Goal: Task Accomplishment & Management: Manage account settings

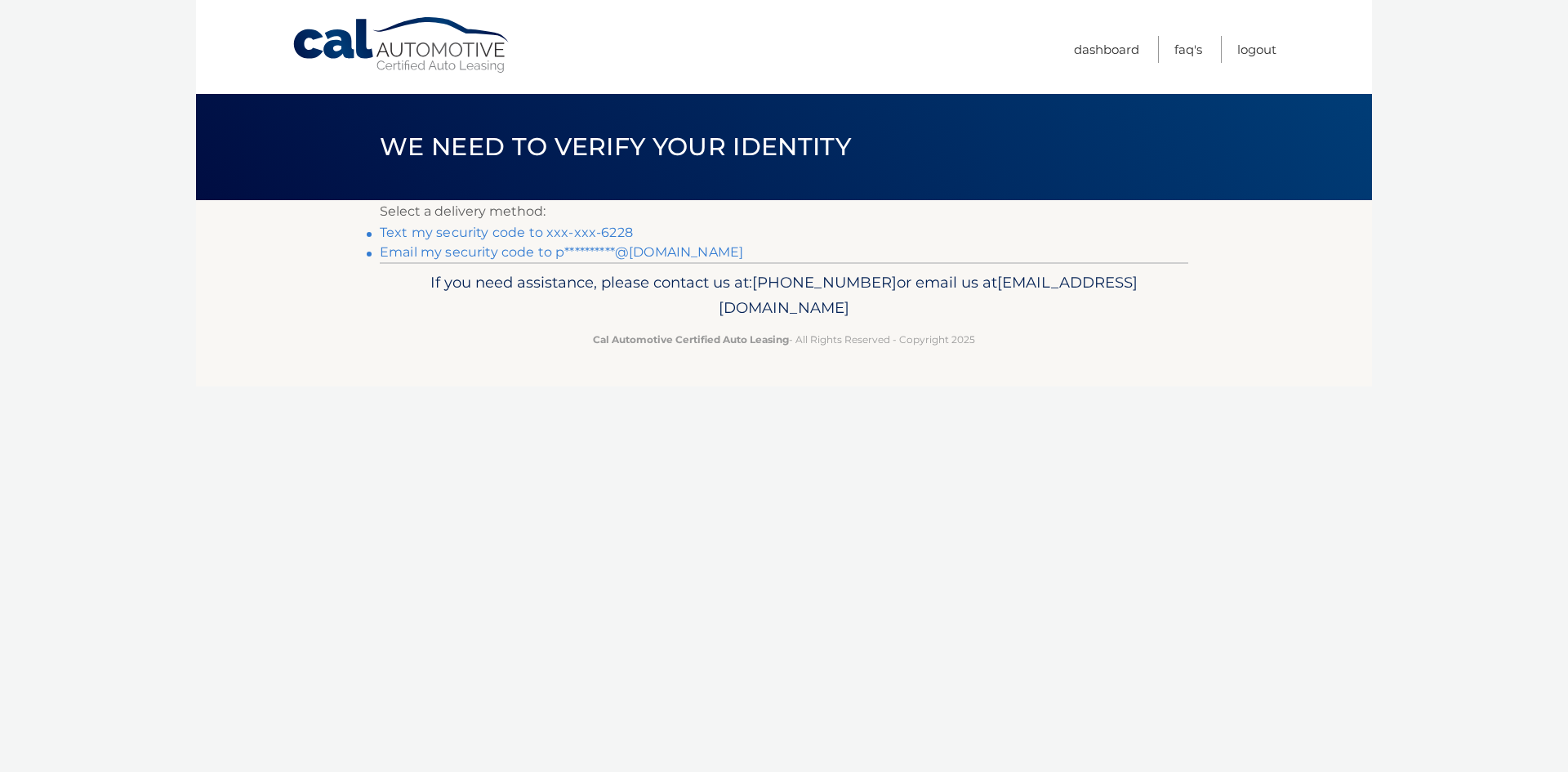
click at [532, 235] on link "Text my security code to xxx-xxx-6228" at bounding box center [506, 232] width 253 height 16
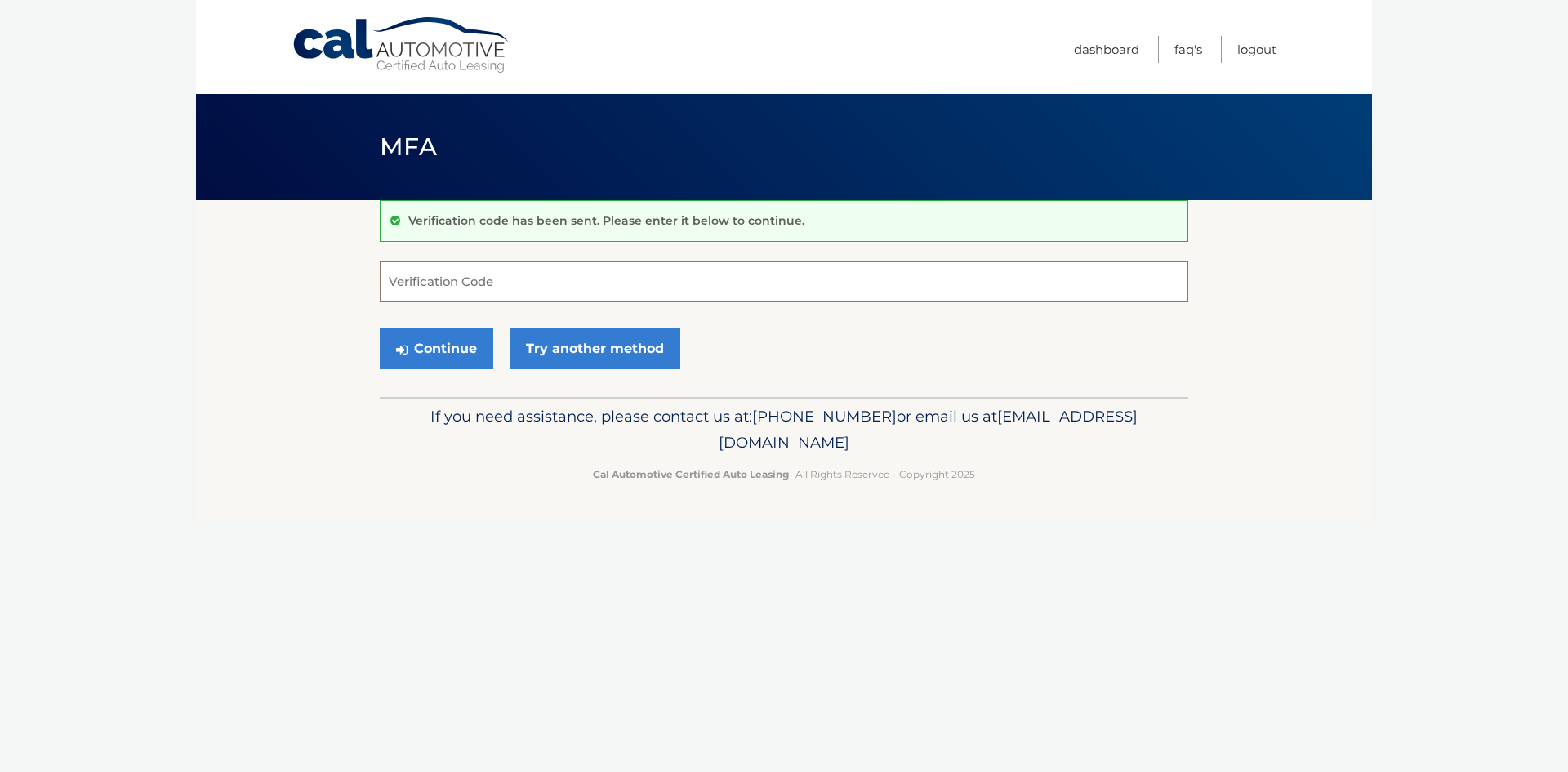
click at [547, 287] on input "Verification Code" at bounding box center [784, 281] width 809 height 41
type input "434672"
click at [380, 328] on button "Continue" at bounding box center [436, 348] width 114 height 41
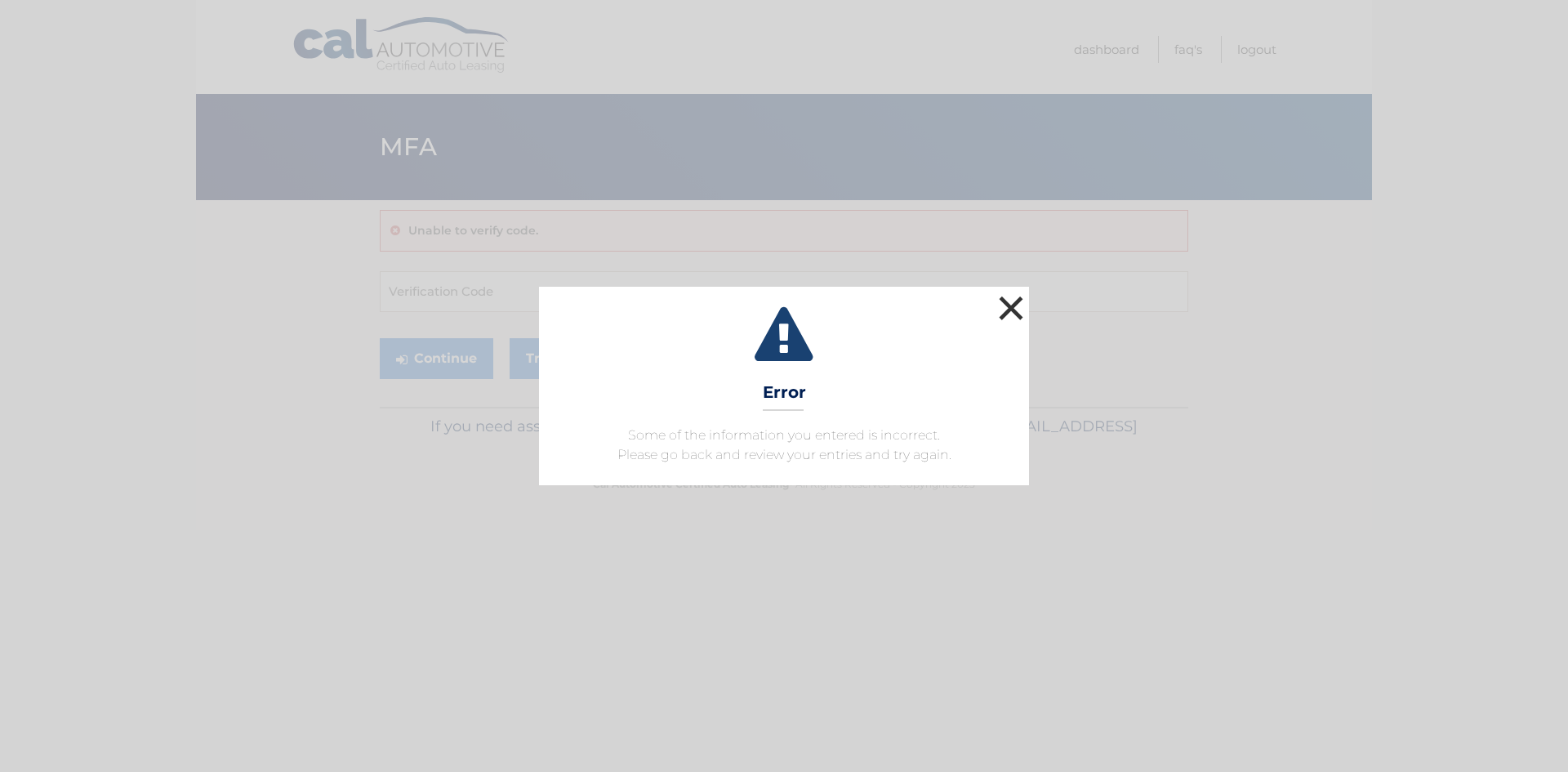
click at [1006, 311] on button "×" at bounding box center [1010, 307] width 33 height 33
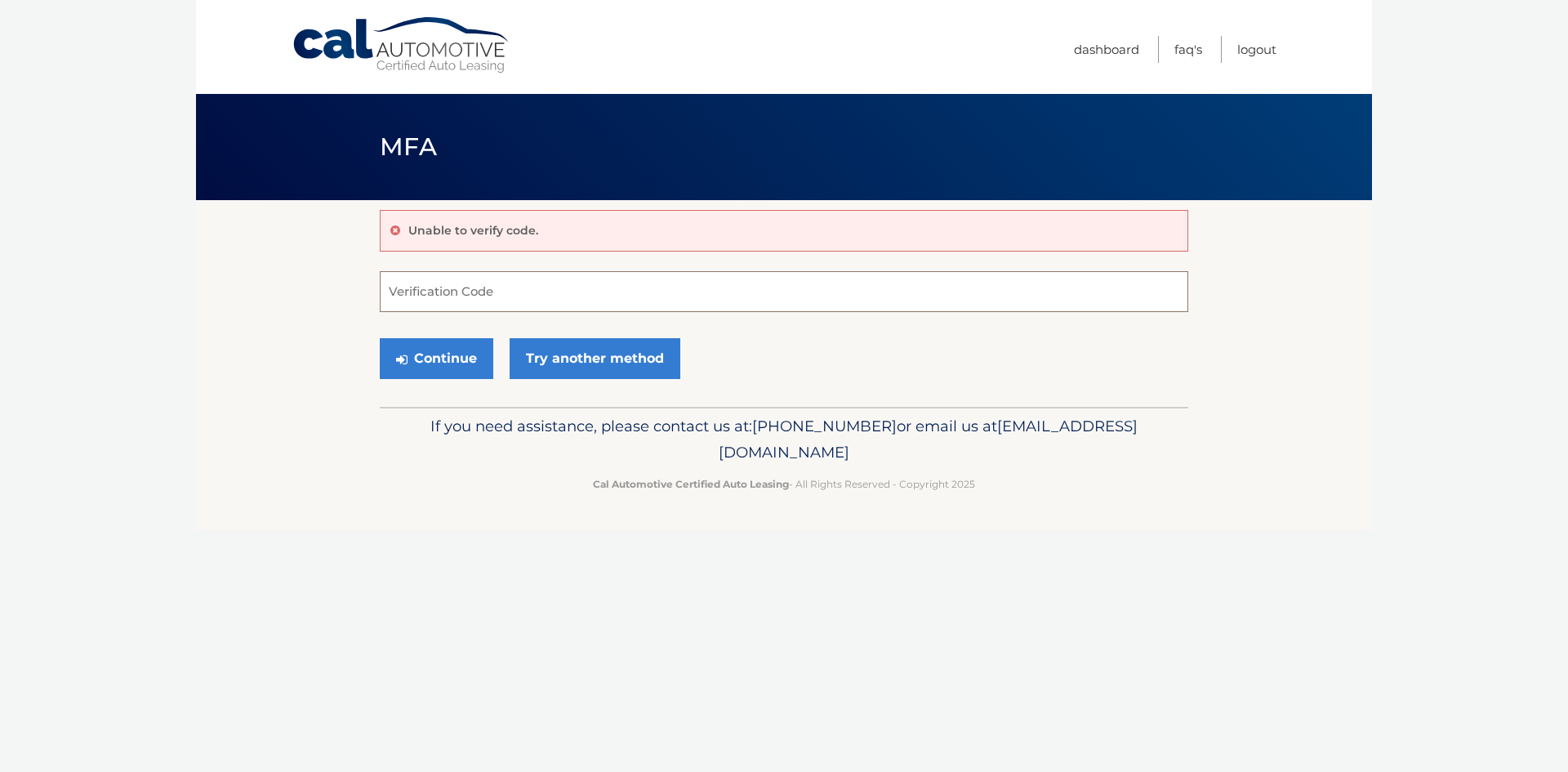
click at [552, 296] on input "Verification Code" at bounding box center [784, 291] width 809 height 41
type input "434671"
click at [380, 338] on button "Continue" at bounding box center [436, 358] width 114 height 41
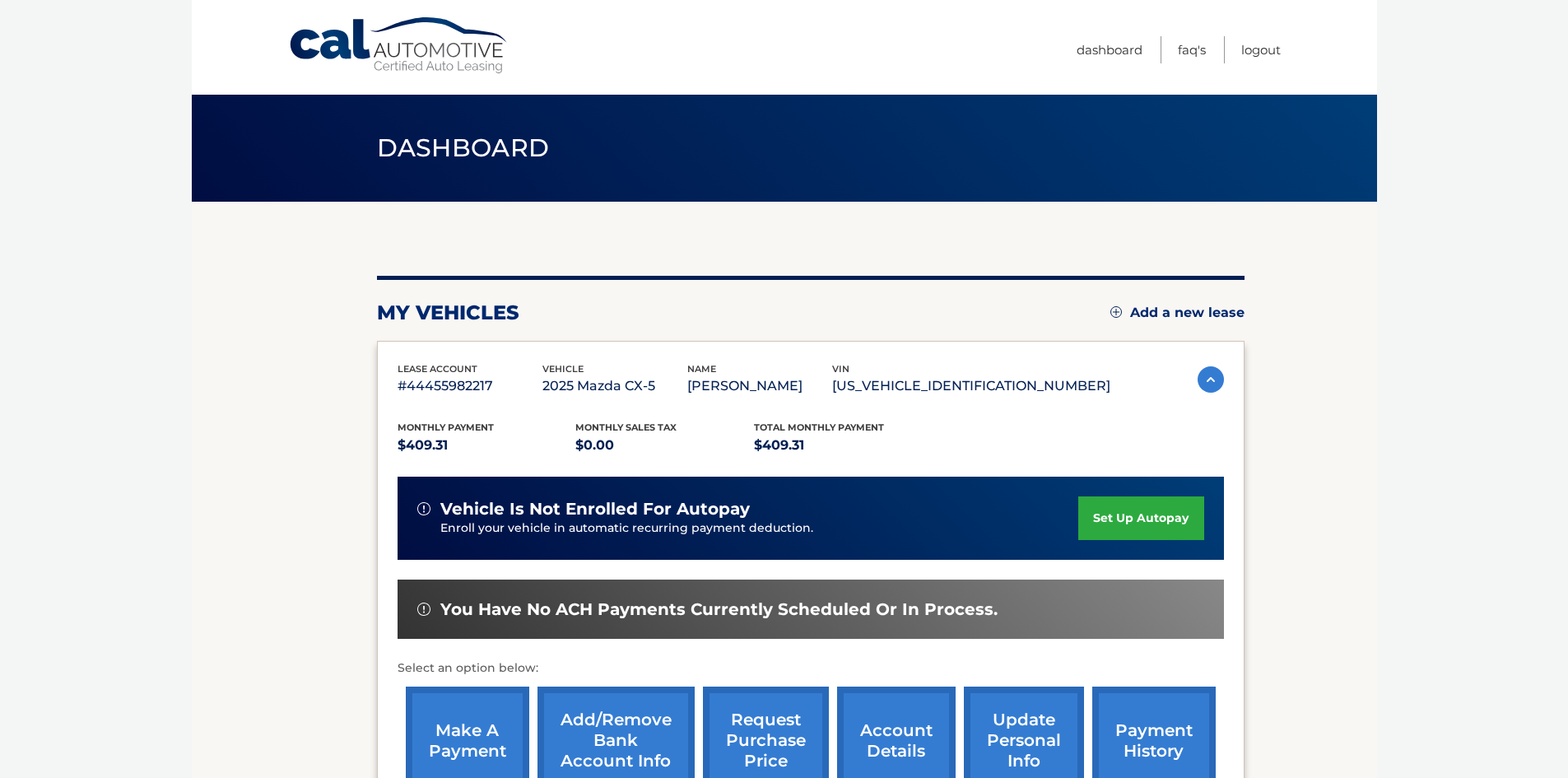
click at [1156, 512] on link "set up autopay" at bounding box center [1141, 518] width 126 height 44
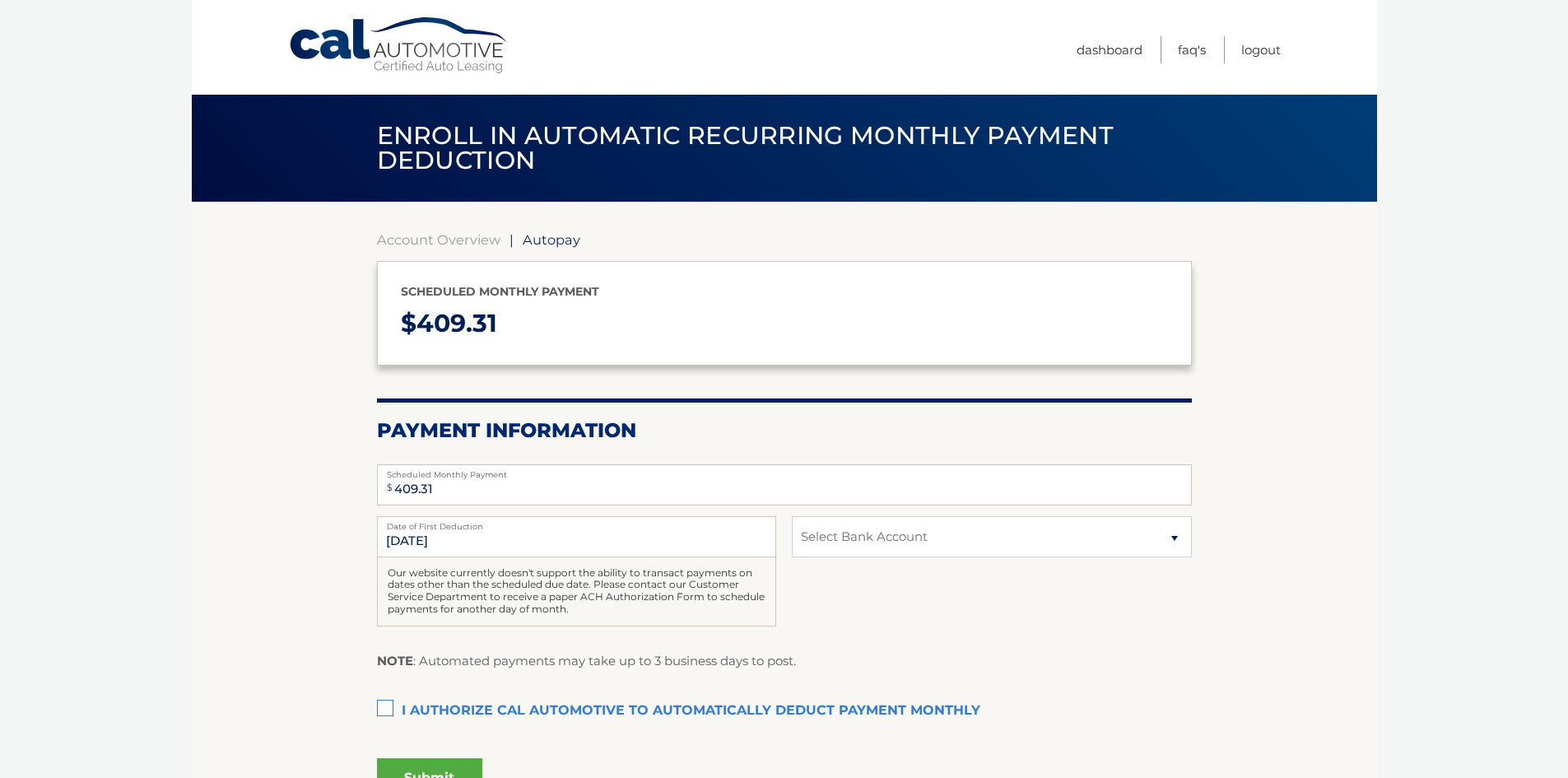
click at [384, 702] on label "I authorize cal automotive to automatically deduct payment monthly This checkbo…" at bounding box center [784, 710] width 815 height 33
click at [0, 0] on input "I authorize cal automotive to automatically deduct payment monthly This checkbo…" at bounding box center [0, 0] width 0 height 0
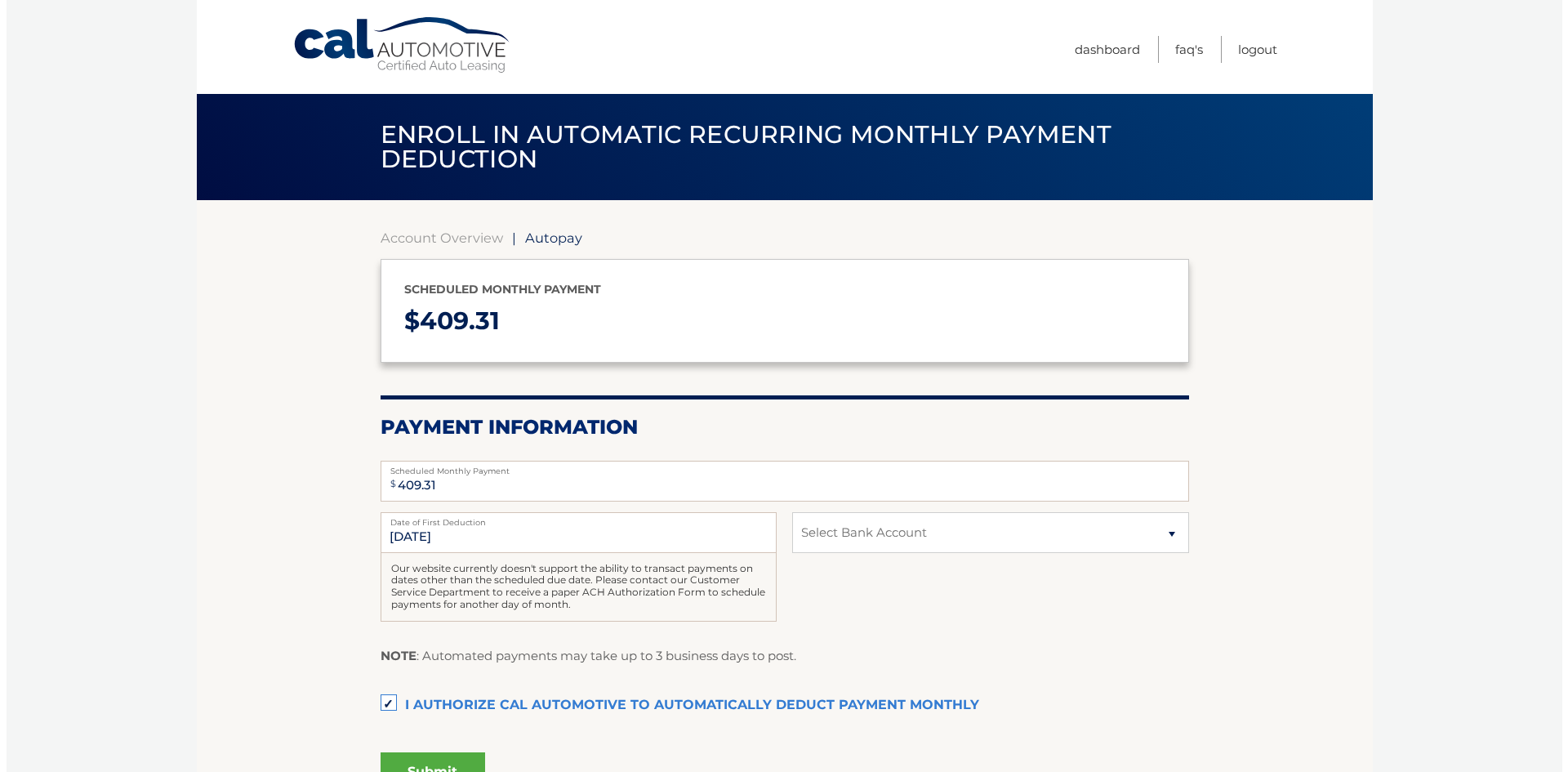
scroll to position [167, 0]
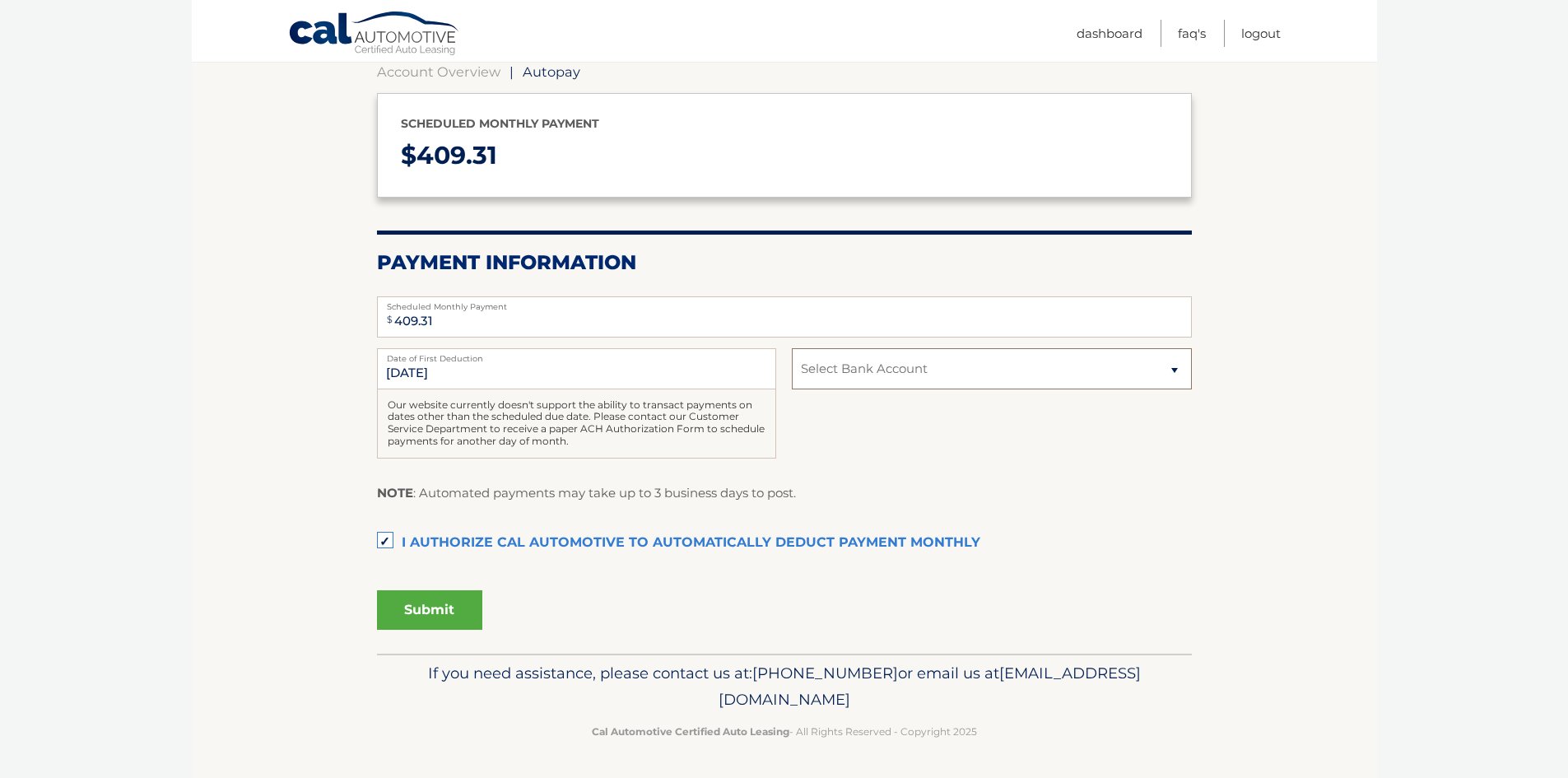
click at [1172, 369] on select "Select Bank Account Checking TD BANK NA *****0689 Checking TD BANK NA *****0689" at bounding box center [991, 368] width 399 height 41
select select "OWNhOWE1ZTQtYjk0MS00NTExLTliNWEtOGEwZWRhZDI1YWFm"
click at [792, 348] on select "Select Bank Account Checking TD BANK NA *****0689 Checking TD BANK NA *****0689" at bounding box center [991, 368] width 399 height 41
click at [403, 600] on button "Submit" at bounding box center [429, 610] width 106 height 40
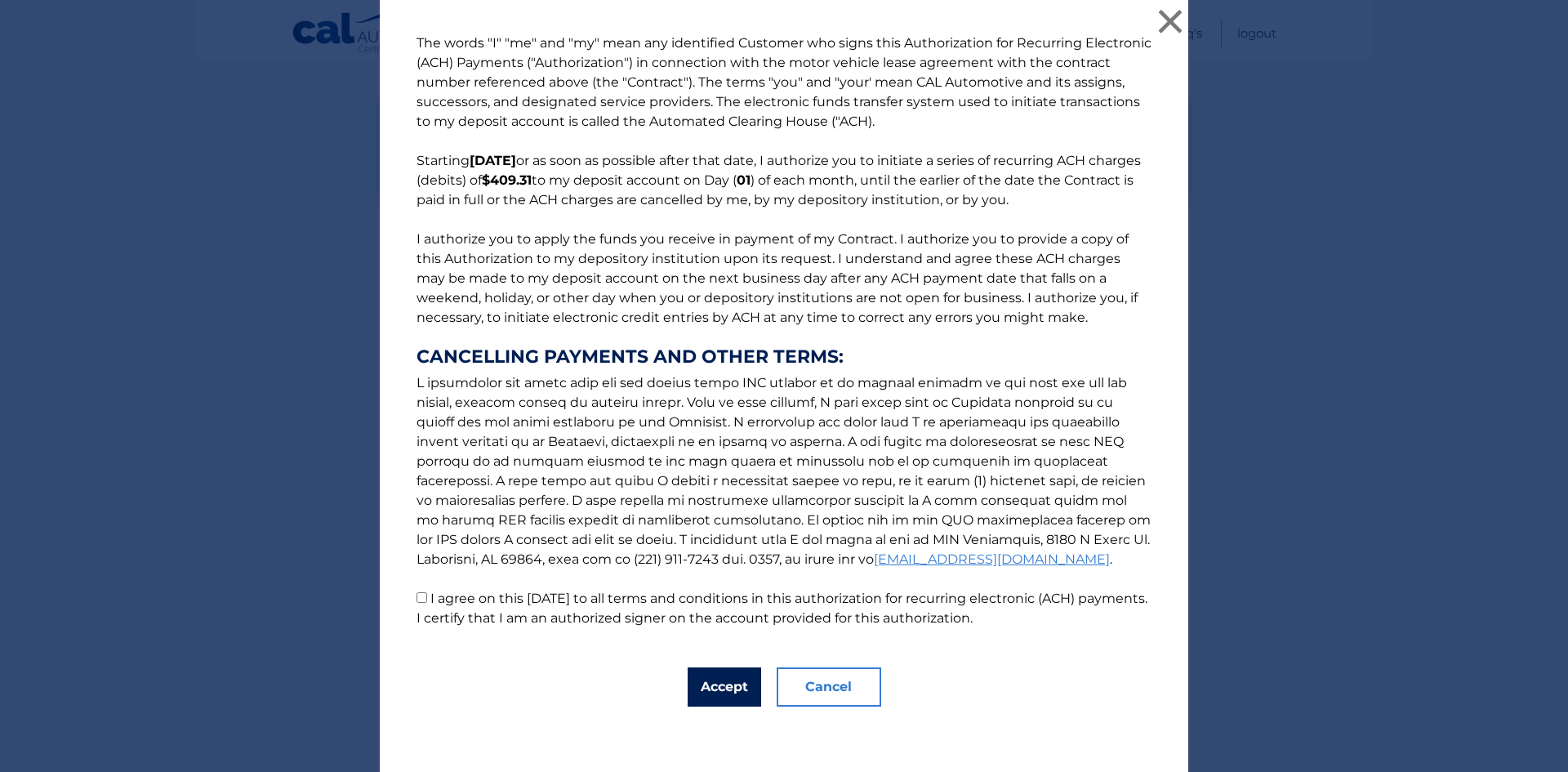
click at [733, 685] on button "Accept" at bounding box center [725, 687] width 73 height 40
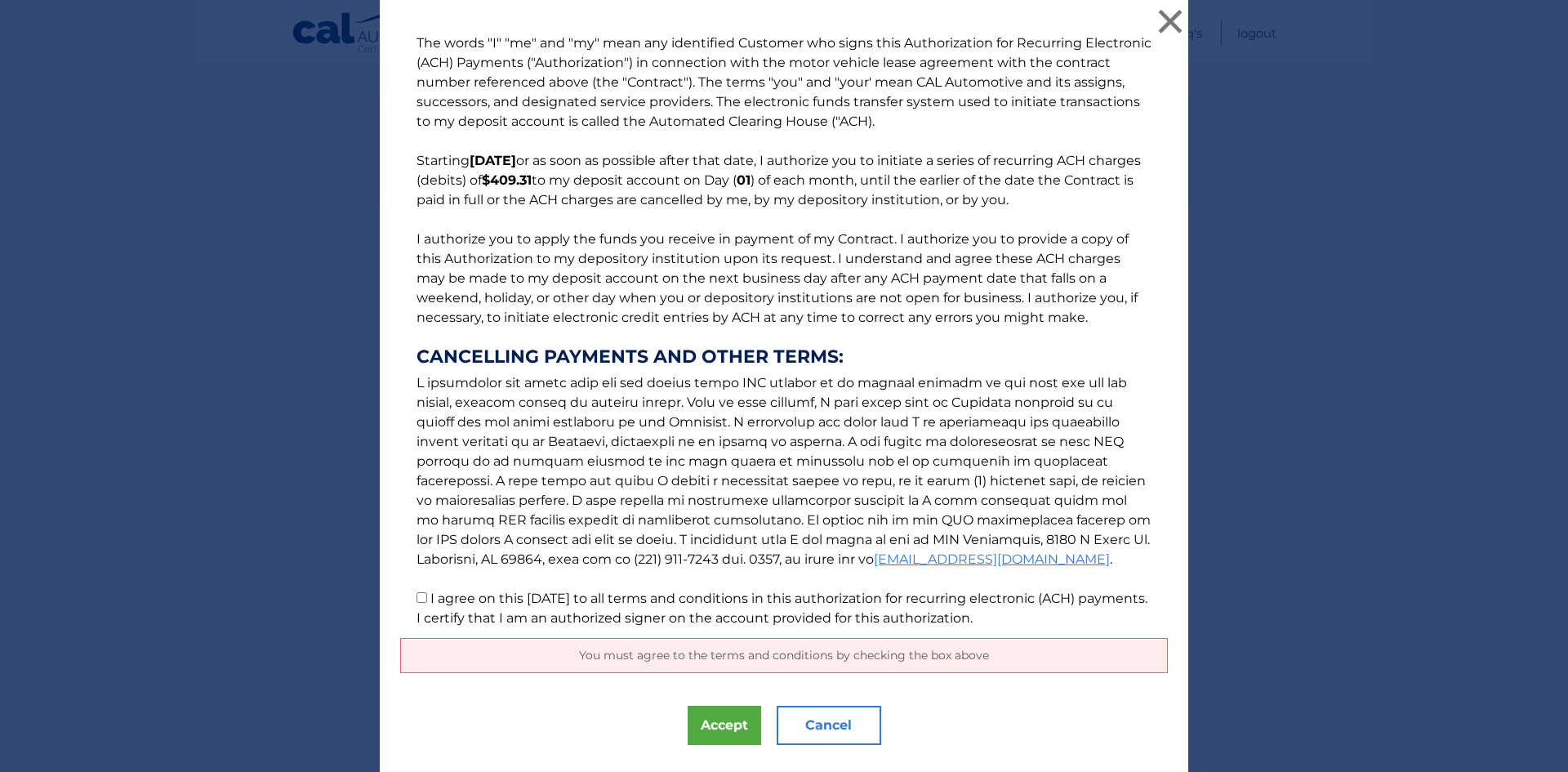
click at [416, 597] on input "I agree on this 09/11/2025 to all terms and conditions in this authorization fo…" at bounding box center [421, 597] width 11 height 11
checkbox input "true"
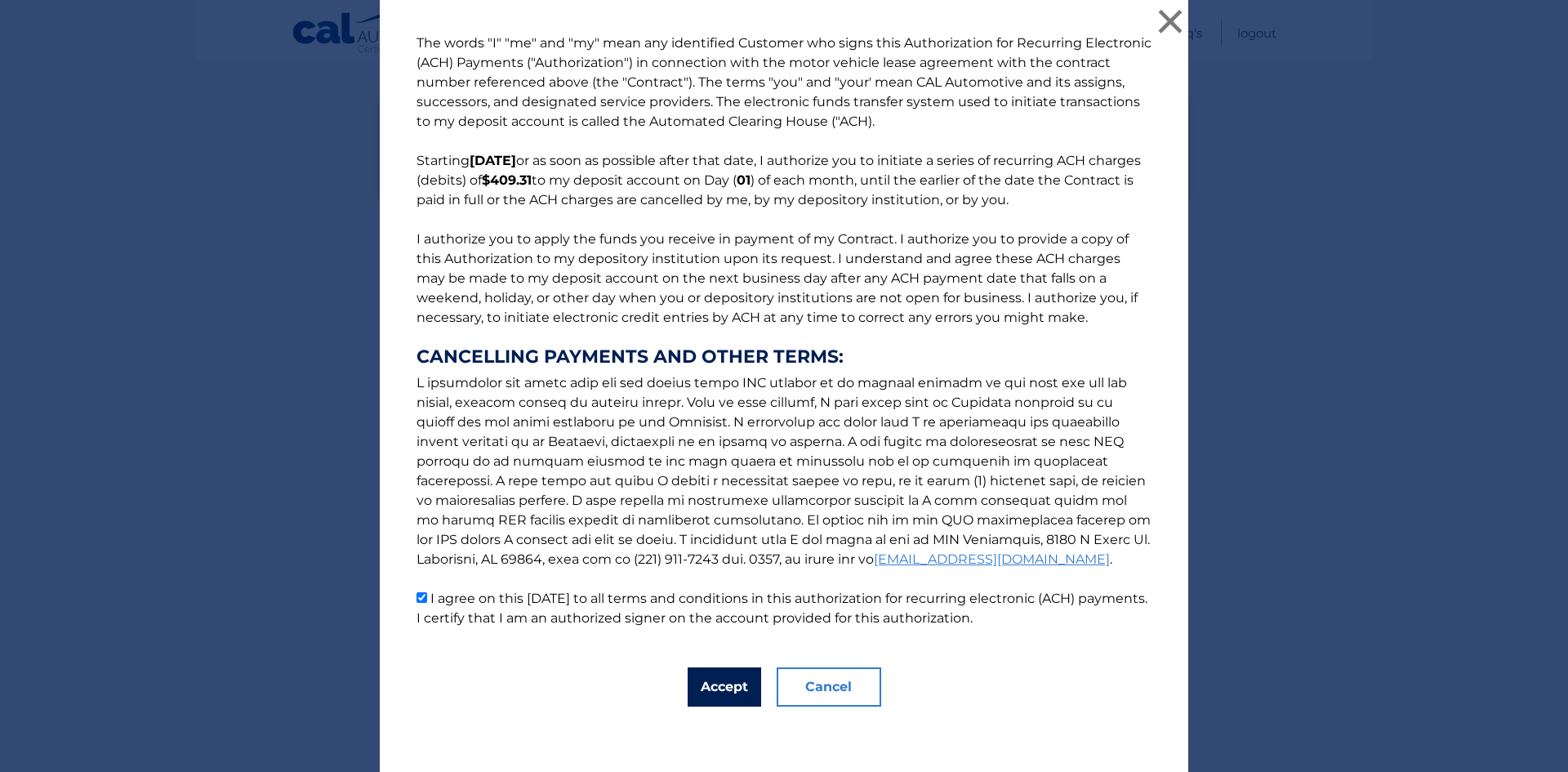
click at [723, 691] on button "Accept" at bounding box center [725, 687] width 73 height 40
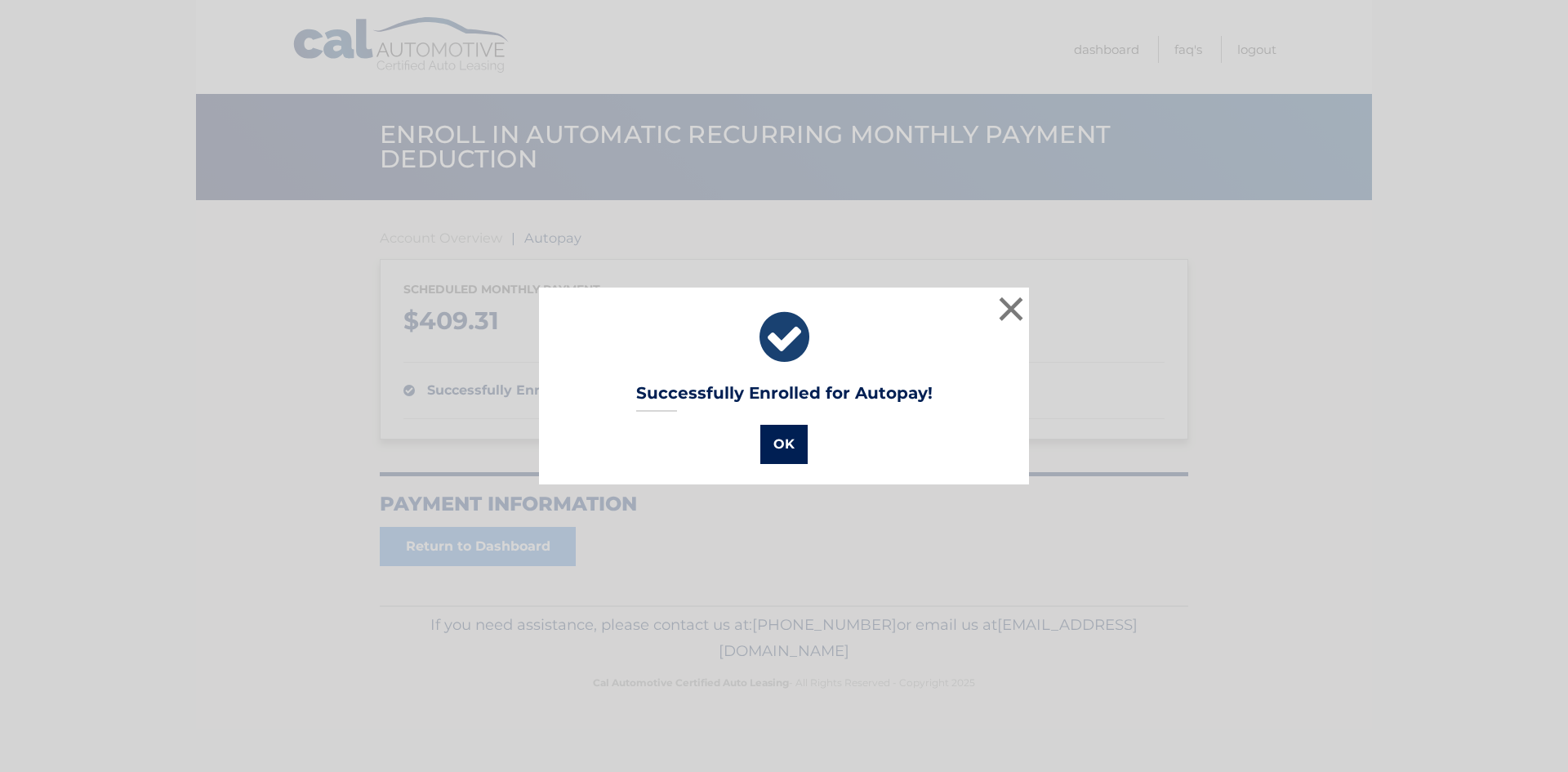
click at [774, 444] on button "OK" at bounding box center [784, 445] width 47 height 40
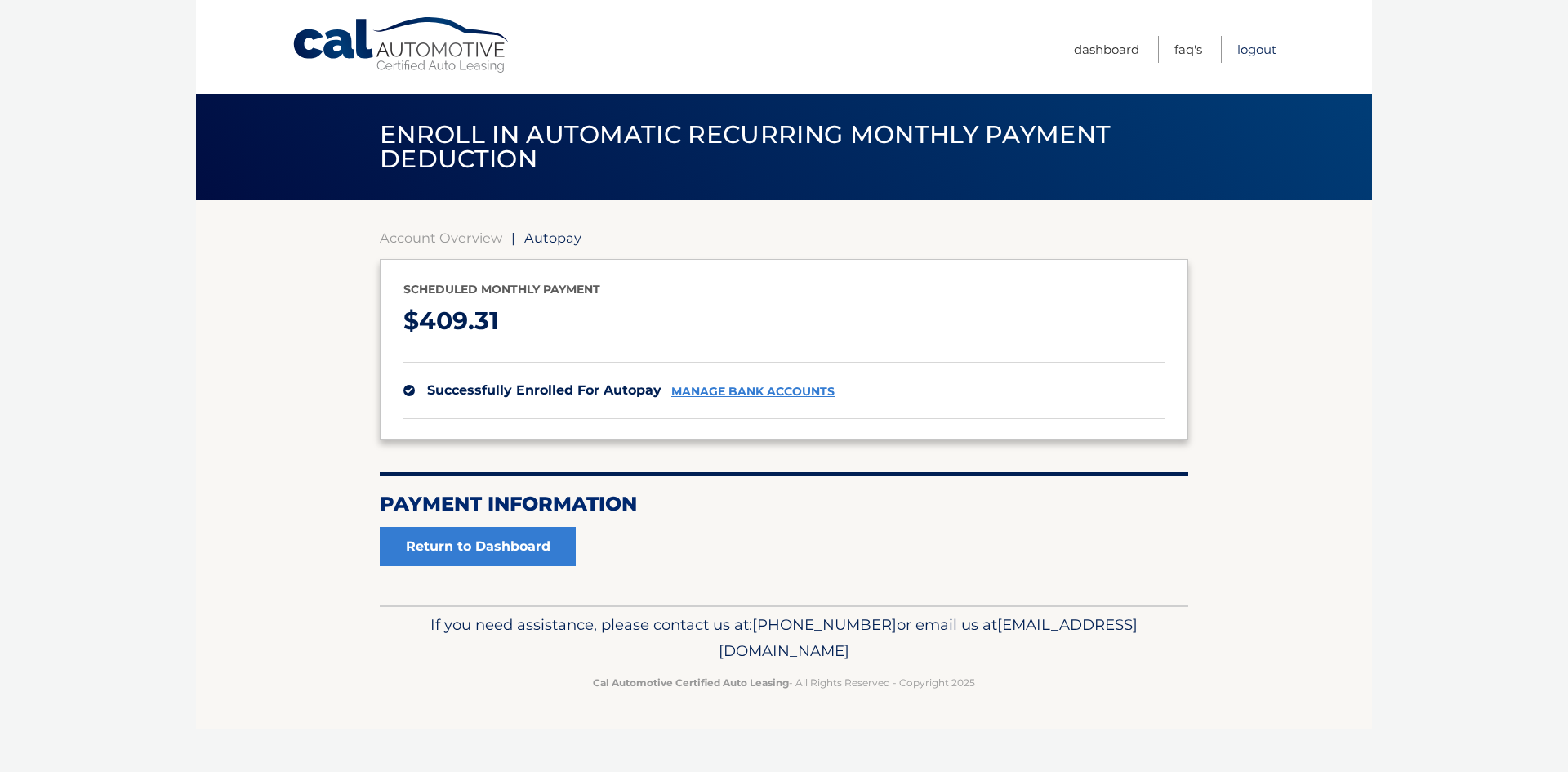
click at [1253, 50] on link "Logout" at bounding box center [1257, 48] width 40 height 27
